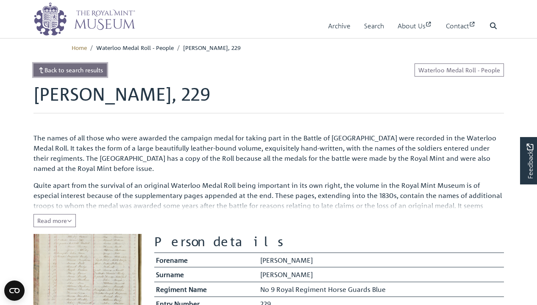
click at [80, 70] on link "Back to search results" at bounding box center [70, 70] width 74 height 13
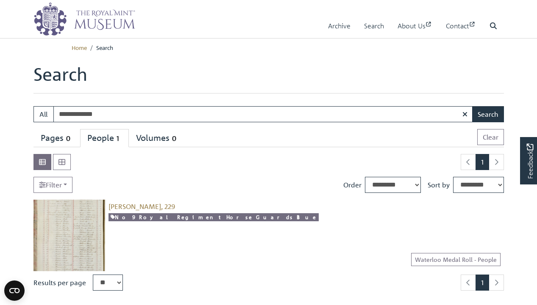
type input "**********"
click at [472, 106] on button "Search" at bounding box center [488, 114] width 32 height 16
